Goal: Contribute content: Add original content to the website for others to see

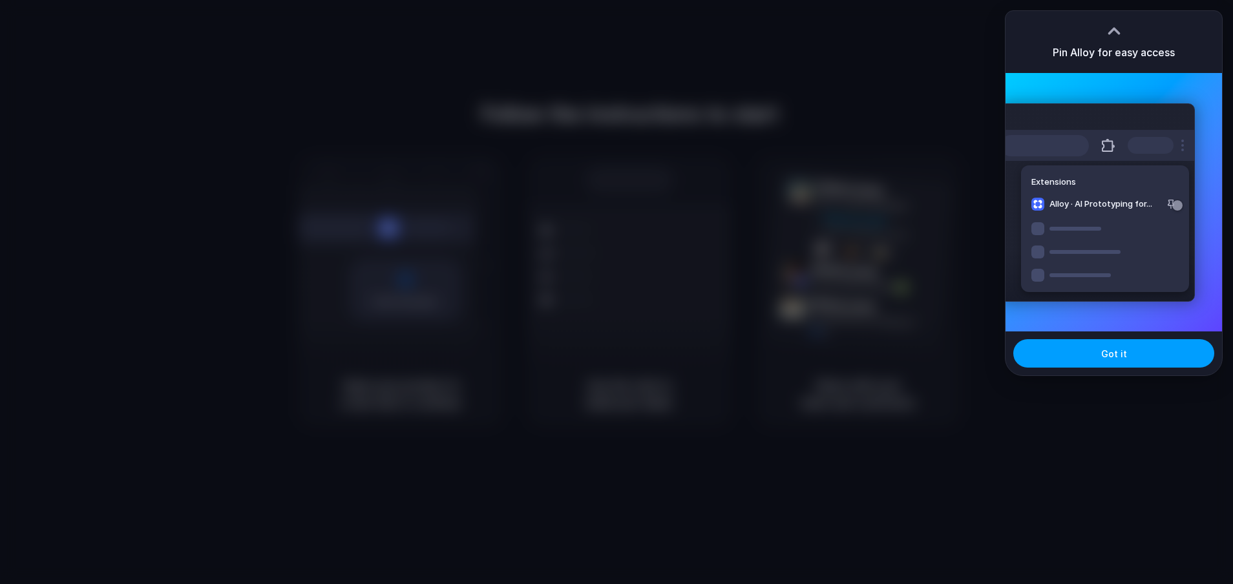
click at [1113, 361] on button "Got it" at bounding box center [1113, 353] width 201 height 28
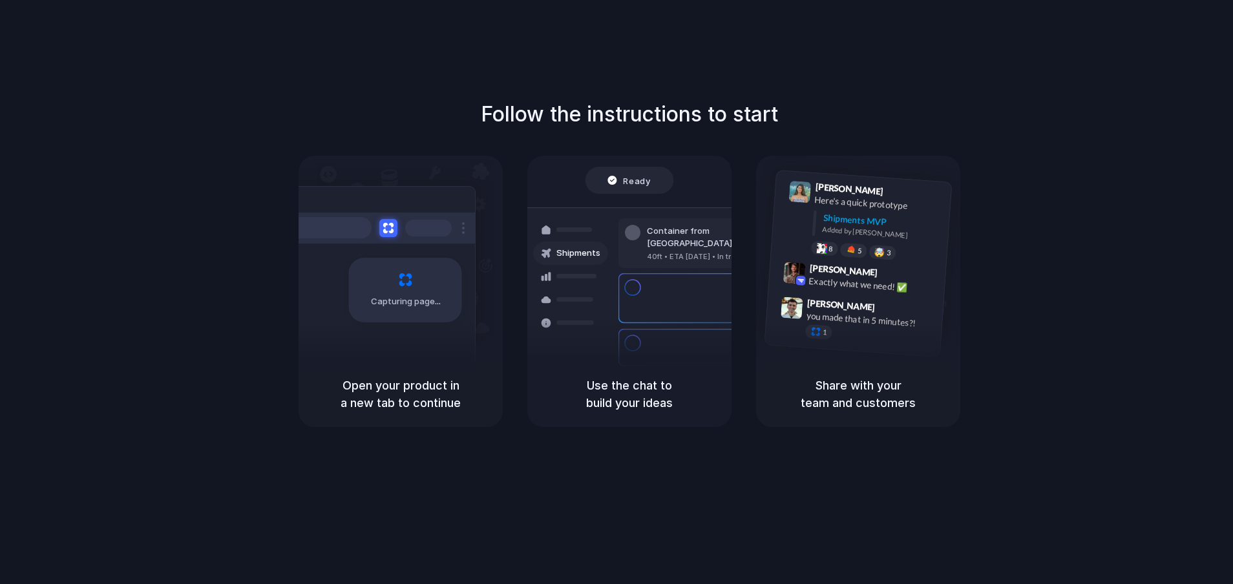
click at [1097, 134] on div "Follow the instructions to start Capturing page Open your product in a new tab …" at bounding box center [629, 263] width 1233 height 328
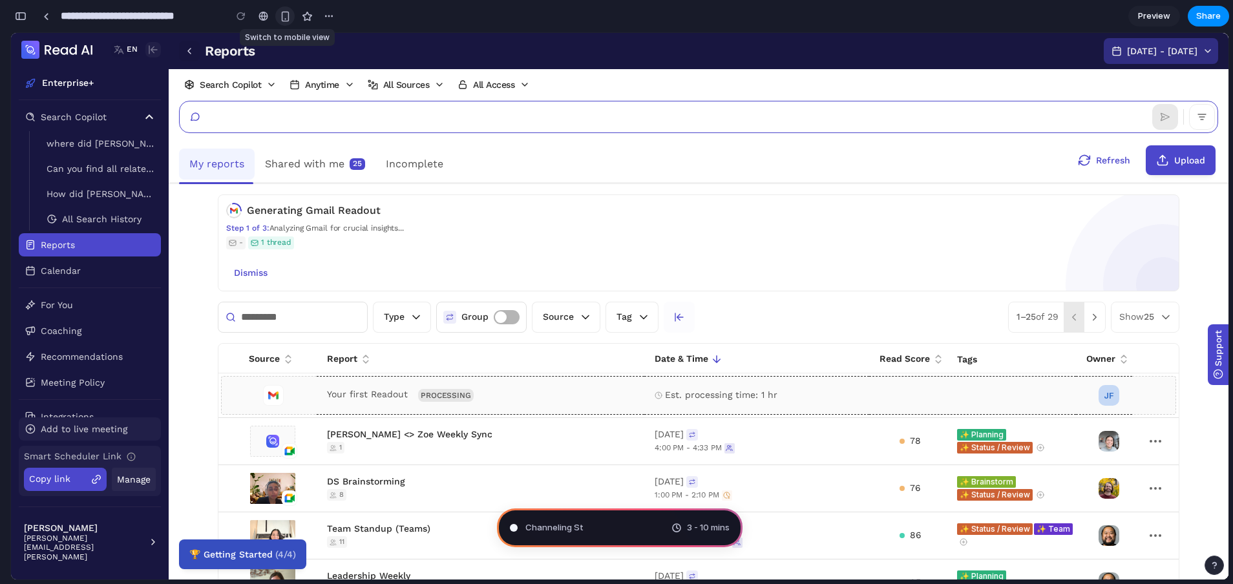
type input "**********"
